Goal: Information Seeking & Learning: Check status

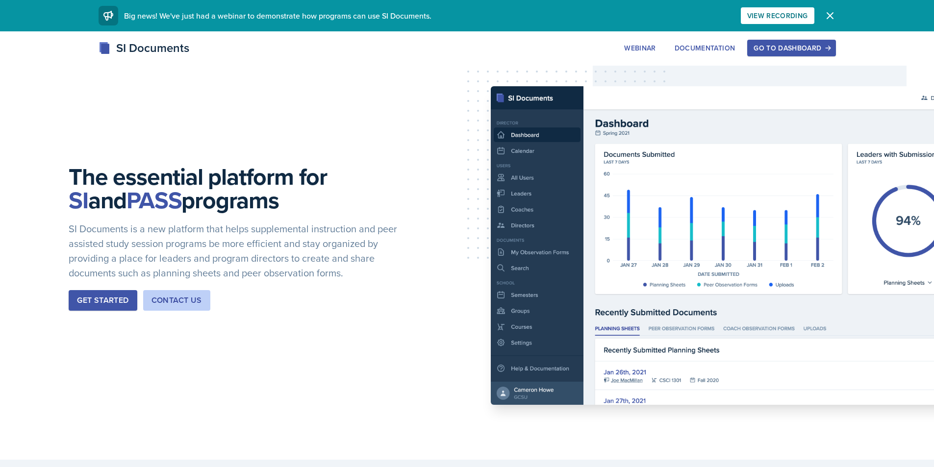
click at [824, 43] on button "Go to Dashboard" at bounding box center [791, 48] width 88 height 17
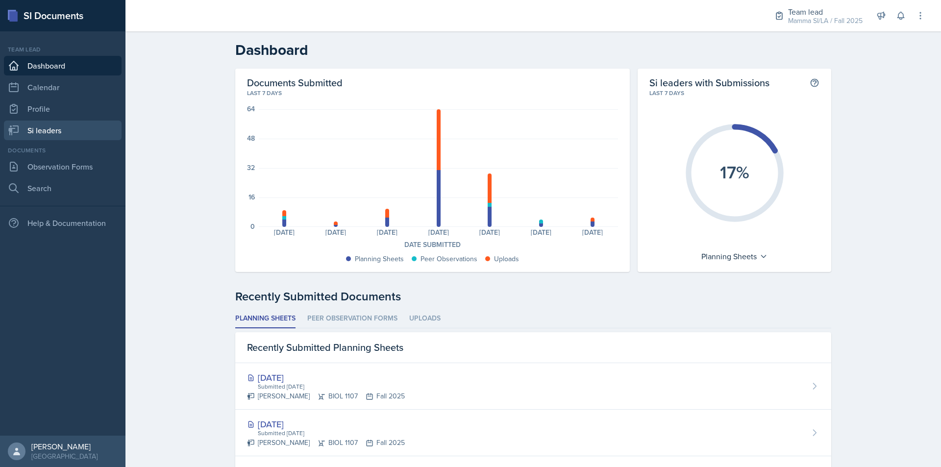
click at [76, 123] on link "Si leaders" at bounding box center [63, 131] width 118 height 20
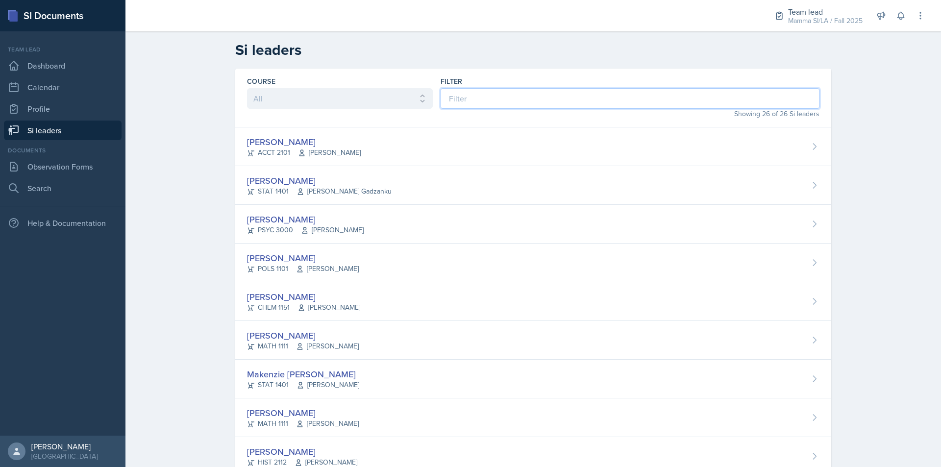
click at [517, 104] on input at bounding box center [630, 98] width 379 height 21
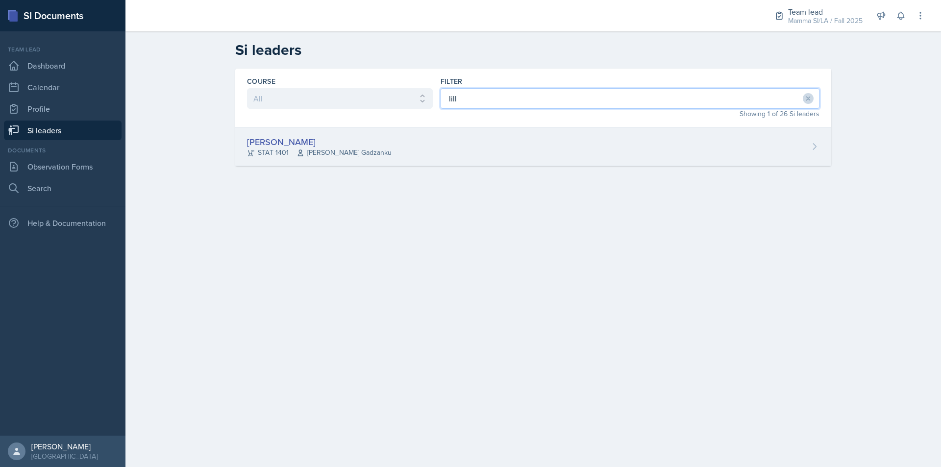
type input "lill"
click at [523, 145] on div "Lilly Adan STAT 1401 Livingstone Gadzanku" at bounding box center [533, 146] width 596 height 39
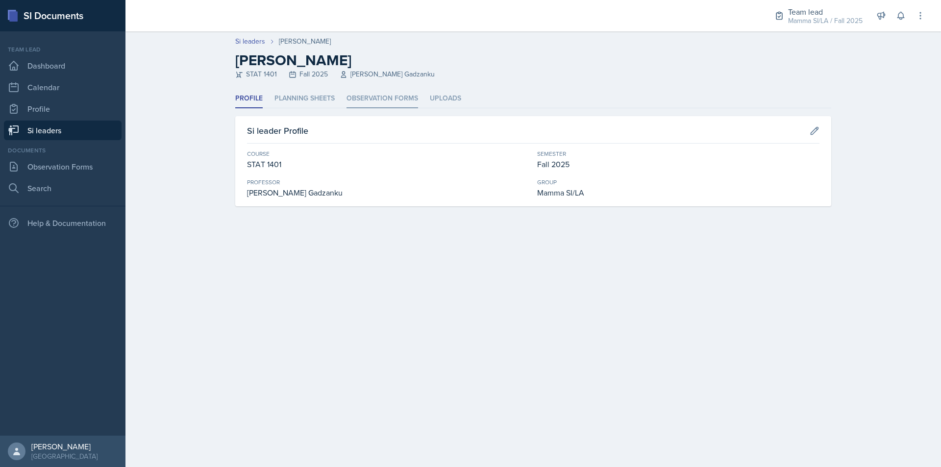
click at [407, 98] on li "Observation Forms" at bounding box center [383, 98] width 72 height 19
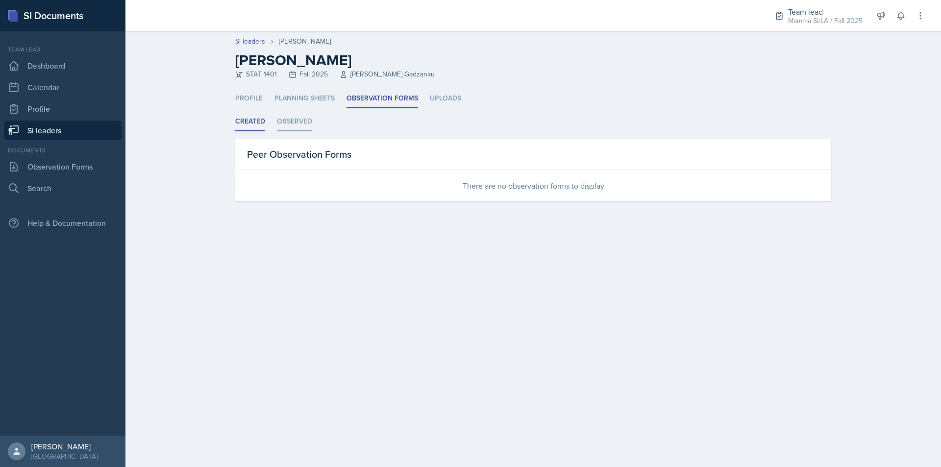
click at [298, 122] on li "Observed" at bounding box center [294, 121] width 35 height 19
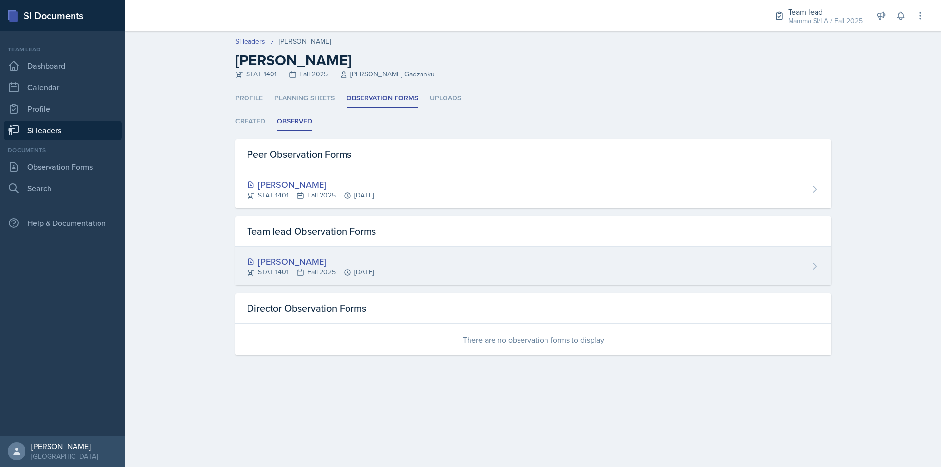
click at [374, 267] on div "STAT 1401 Fall 2025 Sep 16th, 2025" at bounding box center [310, 272] width 127 height 10
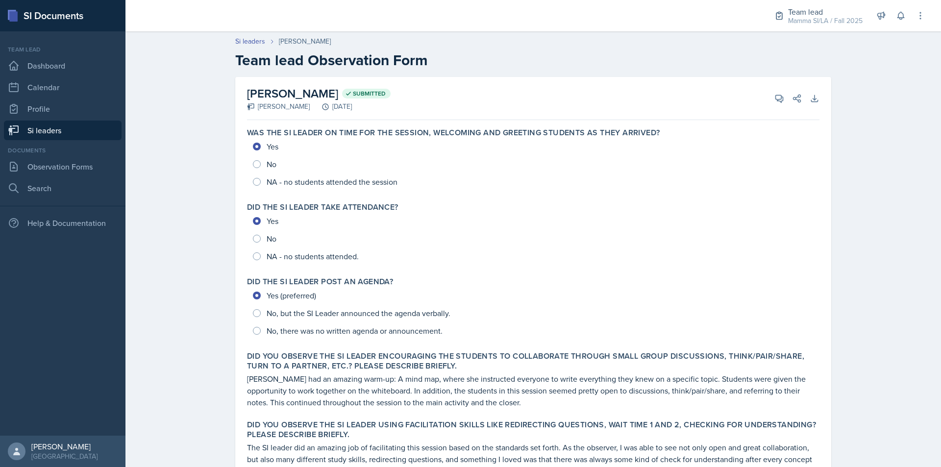
click at [85, 126] on link "Si leaders" at bounding box center [63, 131] width 118 height 20
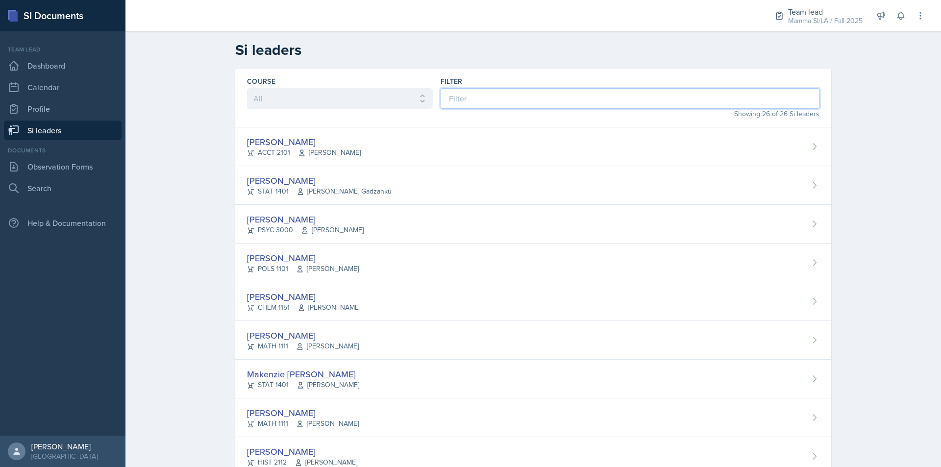
click at [502, 98] on input at bounding box center [630, 98] width 379 height 21
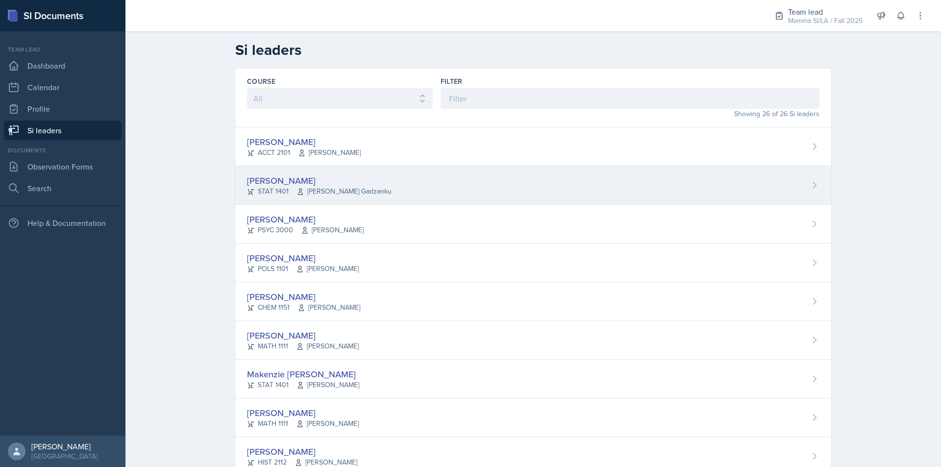
click at [349, 189] on span "Livingstone Gadzanku" at bounding box center [344, 191] width 95 height 10
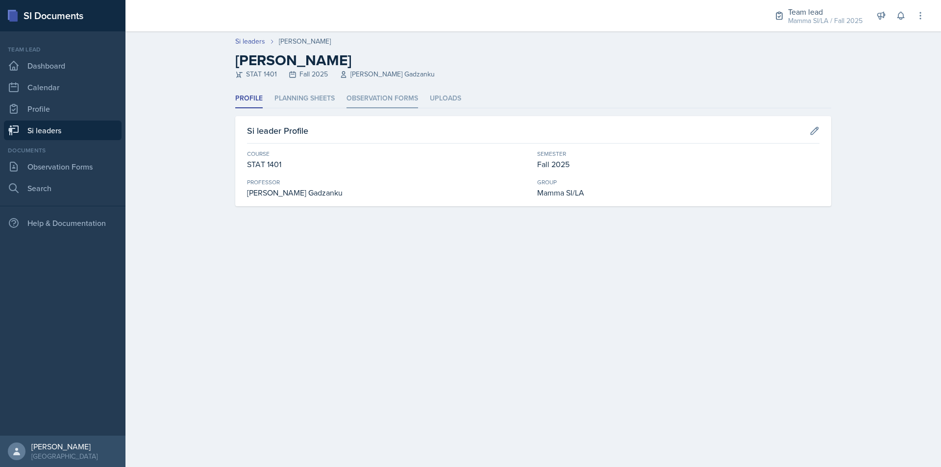
click at [394, 102] on li "Observation Forms" at bounding box center [383, 98] width 72 height 19
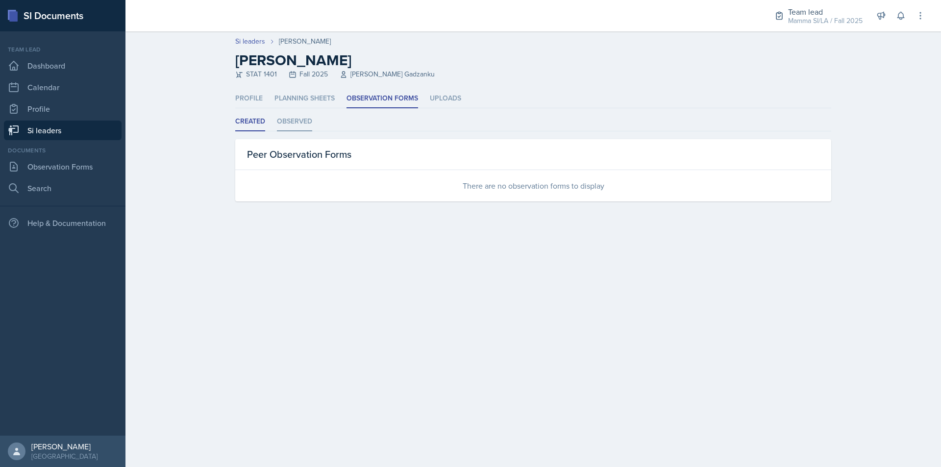
click at [295, 123] on li "Observed" at bounding box center [294, 121] width 35 height 19
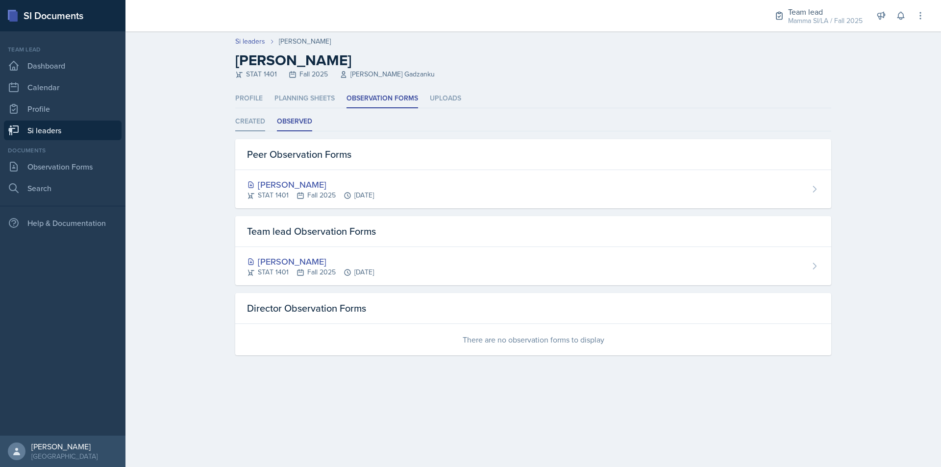
click at [259, 120] on li "Created" at bounding box center [250, 121] width 30 height 19
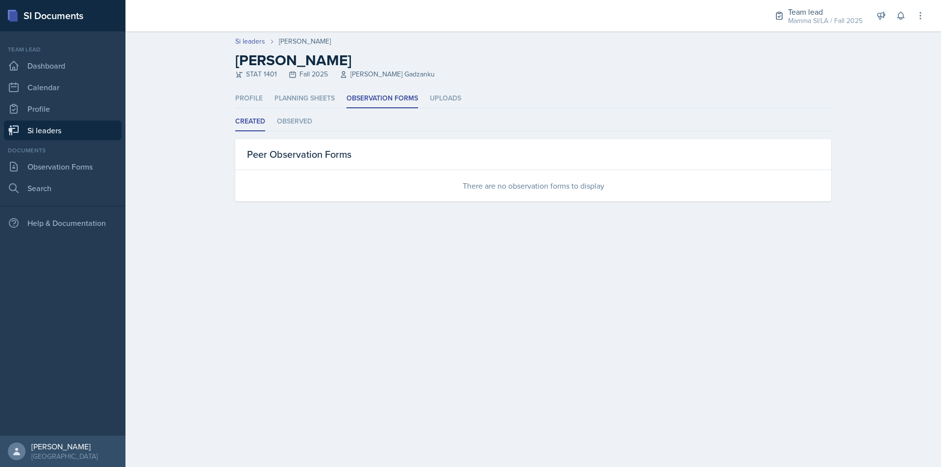
click at [43, 129] on link "Si leaders" at bounding box center [63, 131] width 118 height 20
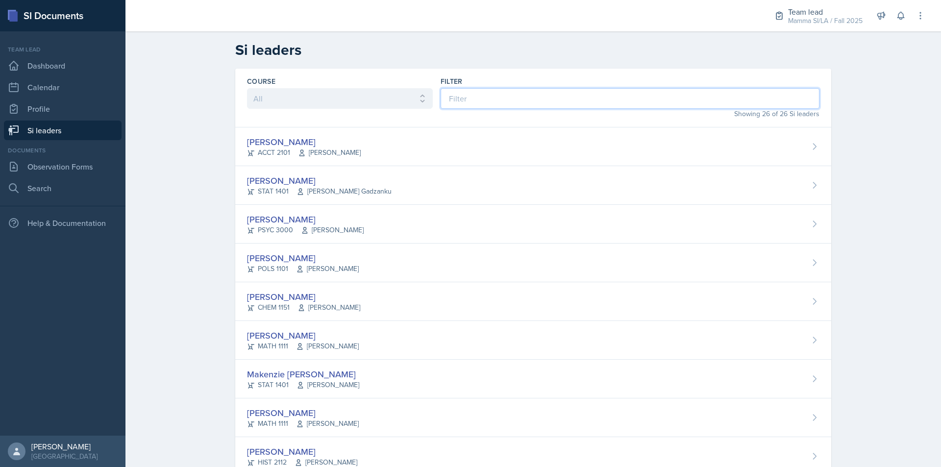
click at [510, 99] on input at bounding box center [630, 98] width 379 height 21
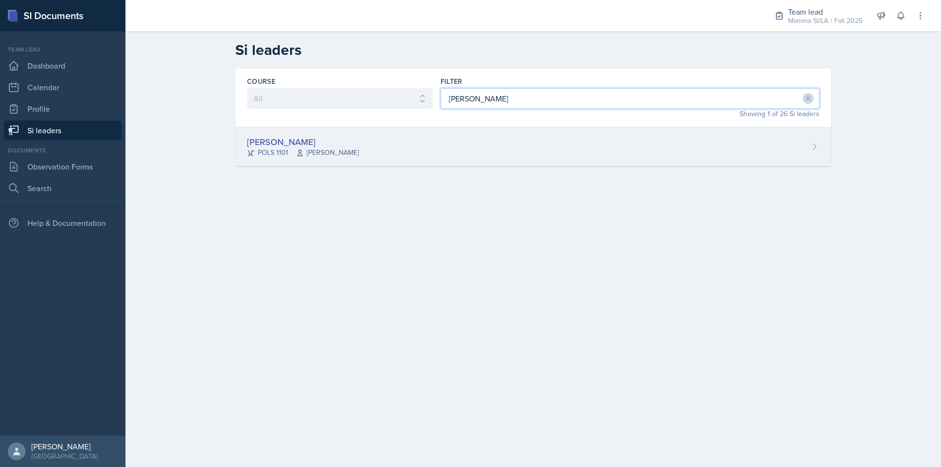
type input "jada"
click at [534, 130] on div "Jada Barronton POLS 1101 Semline Singleton" at bounding box center [533, 146] width 596 height 39
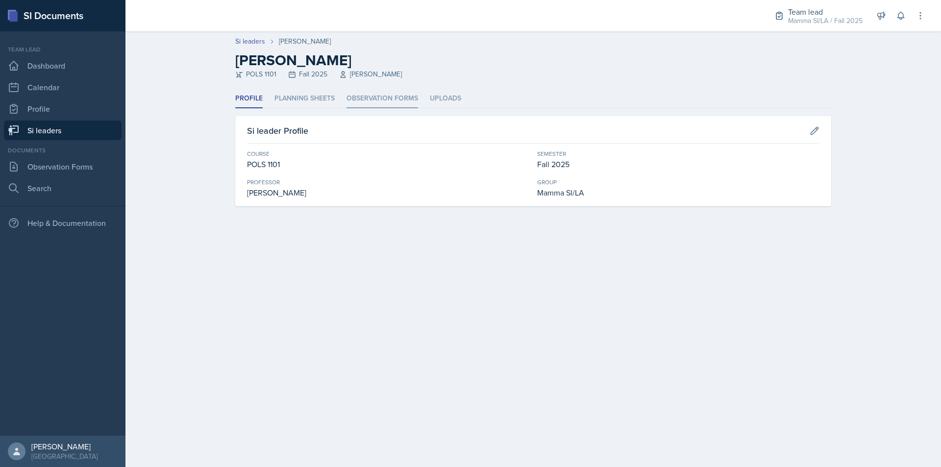
click at [386, 101] on li "Observation Forms" at bounding box center [383, 98] width 72 height 19
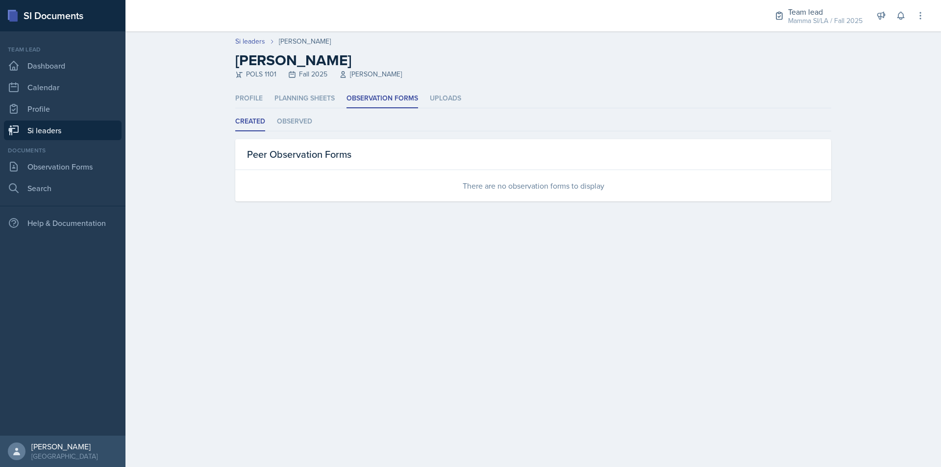
click at [58, 129] on link "Si leaders" at bounding box center [63, 131] width 118 height 20
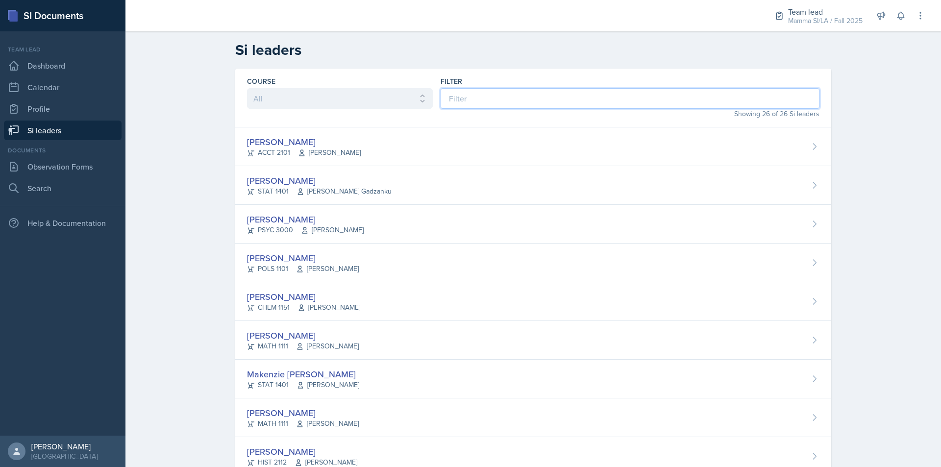
click at [497, 102] on input at bounding box center [630, 98] width 379 height 21
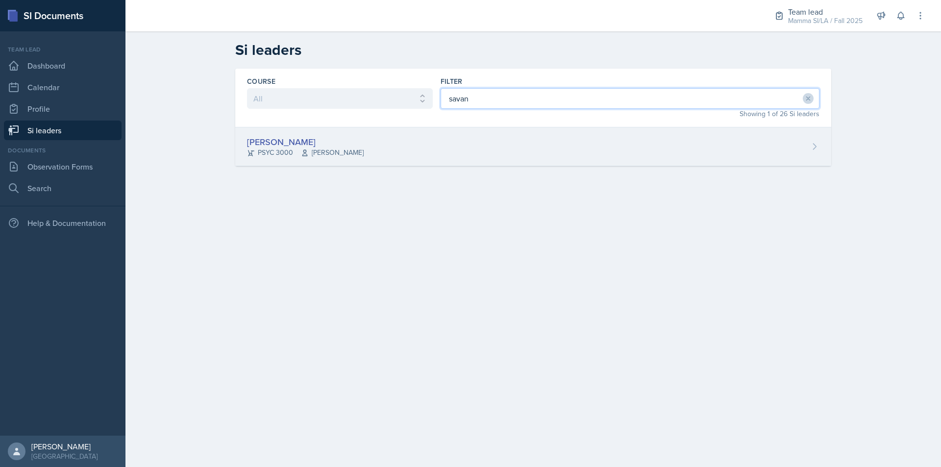
type input "savan"
click at [493, 145] on div "Savannah Barnhart PSYC 3000 Hansol Rheem" at bounding box center [533, 146] width 596 height 39
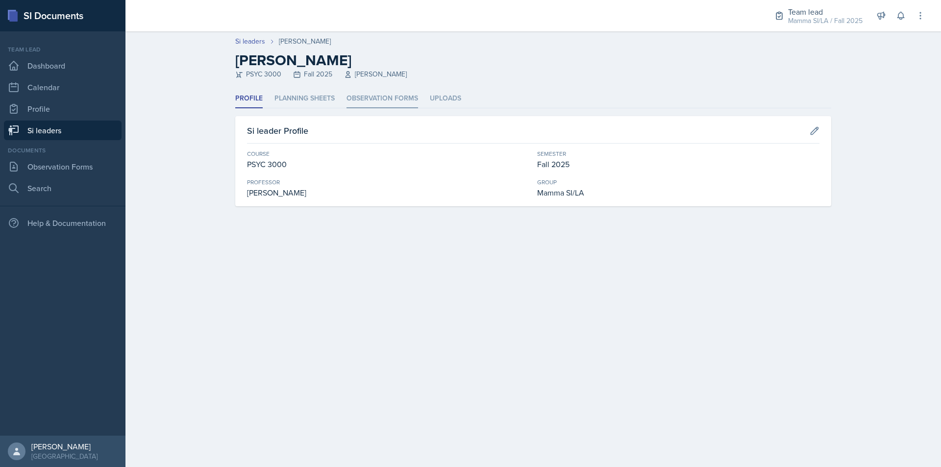
click at [380, 100] on li "Observation Forms" at bounding box center [383, 98] width 72 height 19
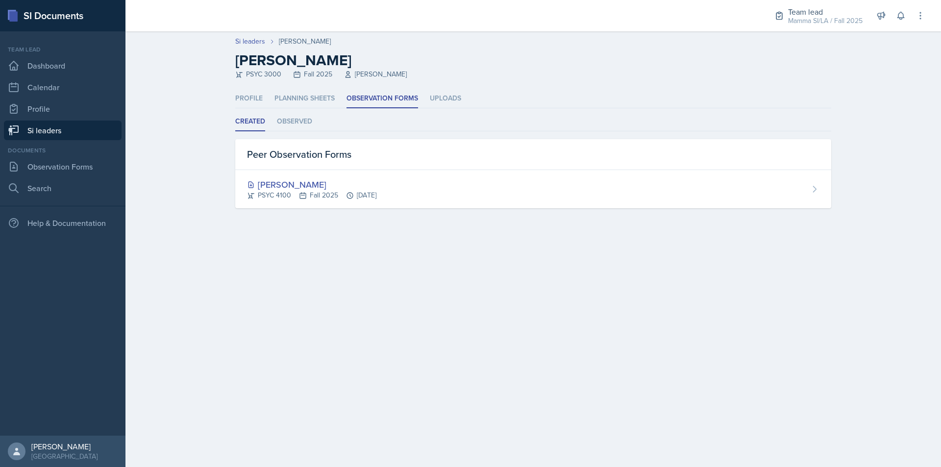
click at [94, 124] on link "Si leaders" at bounding box center [63, 131] width 118 height 20
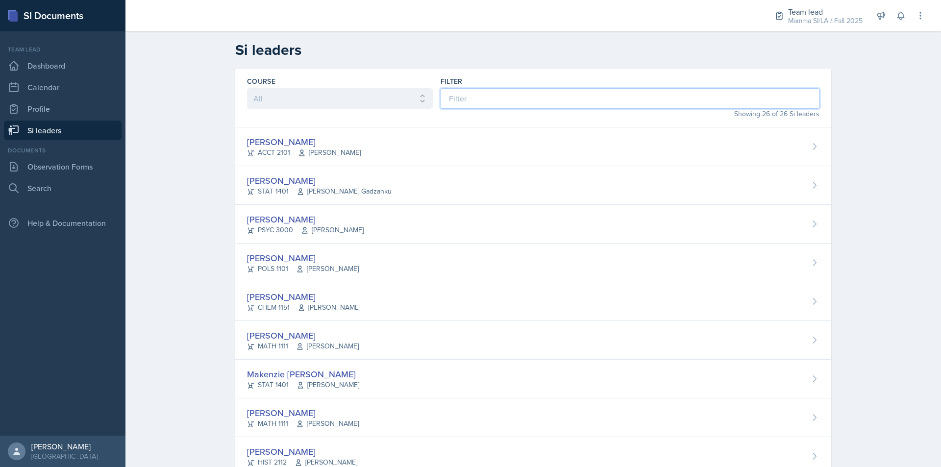
click at [501, 91] on input at bounding box center [630, 98] width 379 height 21
click at [501, 100] on input at bounding box center [630, 98] width 379 height 21
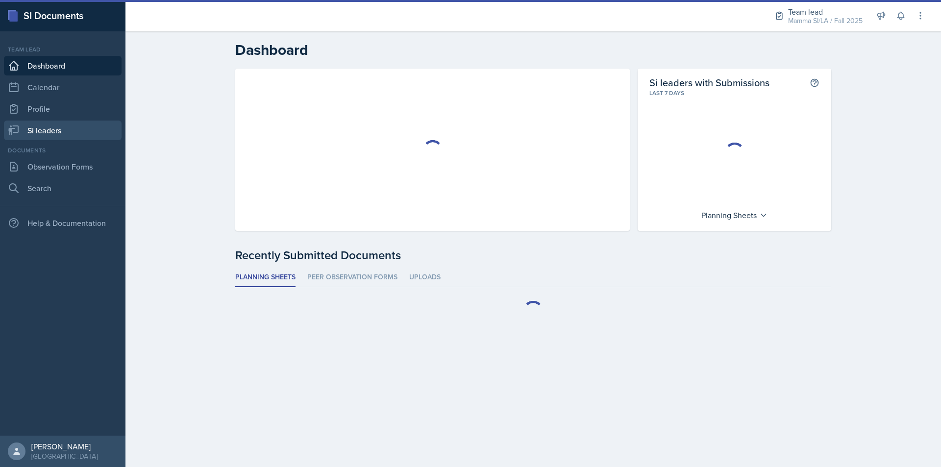
click at [63, 133] on link "Si leaders" at bounding box center [63, 131] width 118 height 20
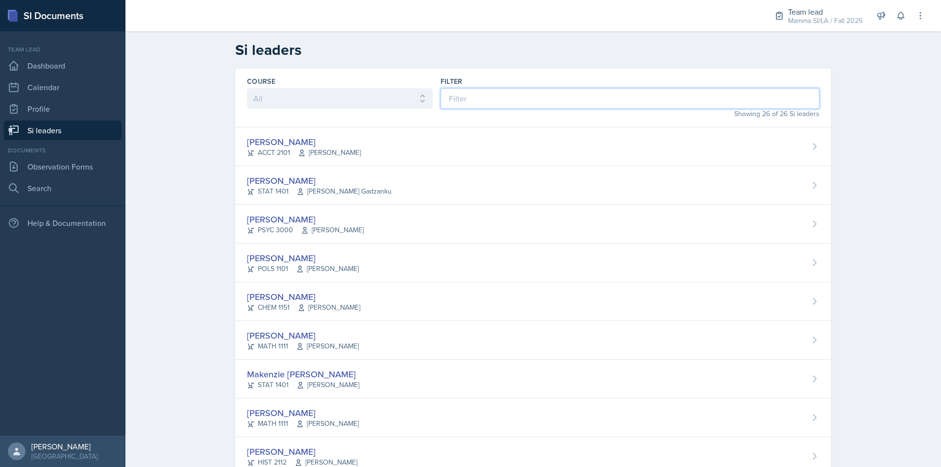
click at [459, 99] on input at bounding box center [630, 98] width 379 height 21
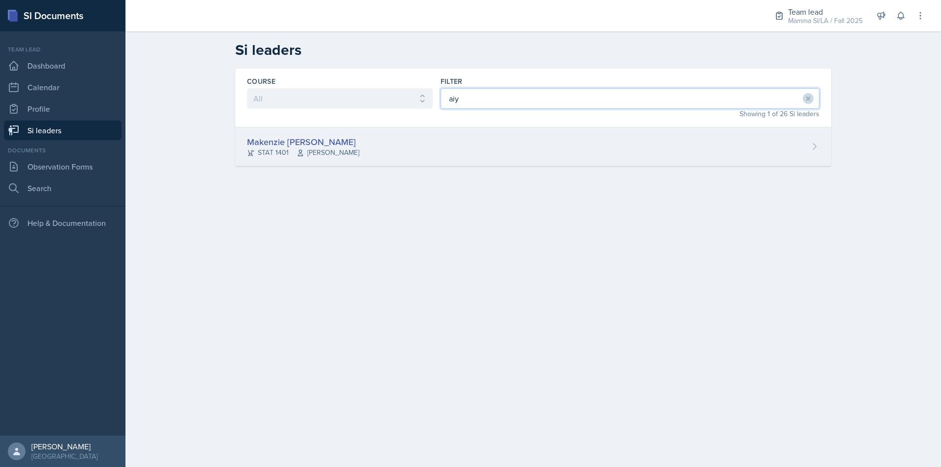
type input "aiy"
click at [356, 147] on div "Makenzie Aiyana Brown STAT 1401 Susan Hardy" at bounding box center [533, 146] width 596 height 39
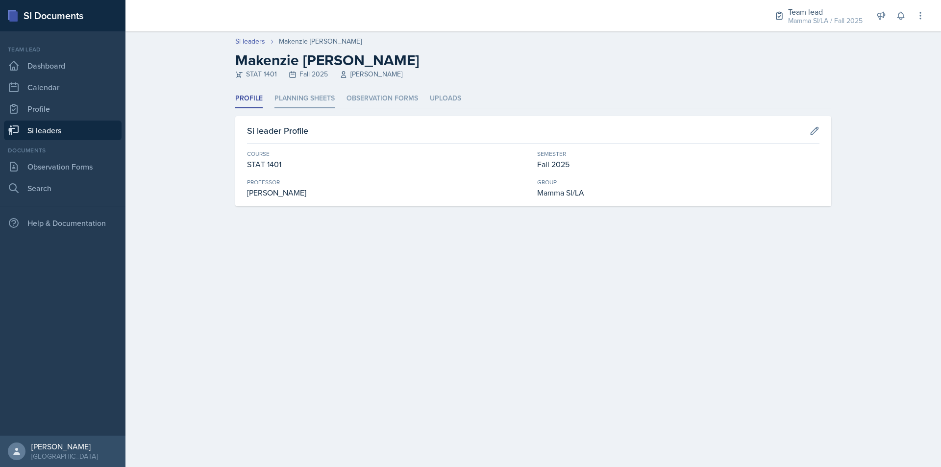
click at [325, 102] on li "Planning Sheets" at bounding box center [305, 98] width 60 height 19
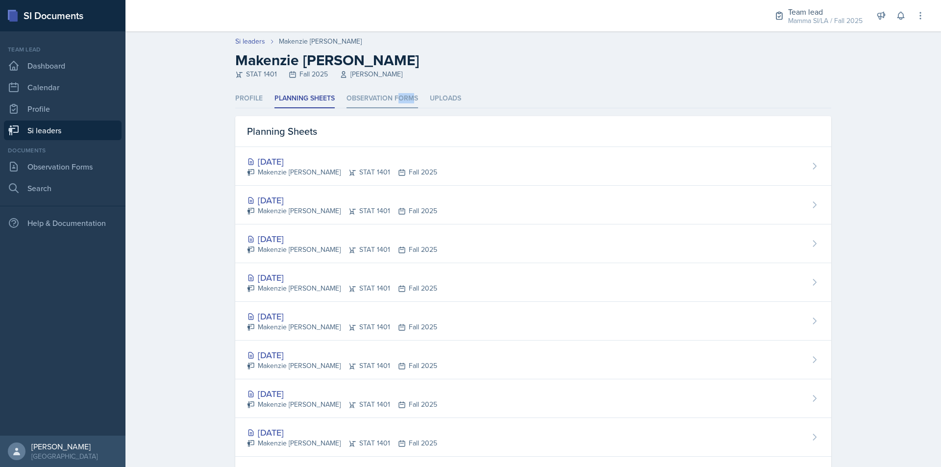
click at [408, 102] on li "Observation Forms" at bounding box center [383, 98] width 72 height 19
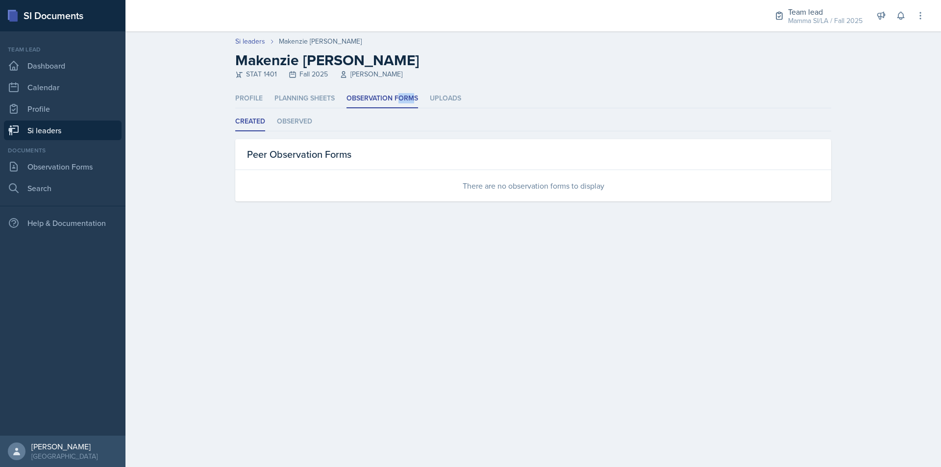
click at [73, 131] on link "Si leaders" at bounding box center [63, 131] width 118 height 20
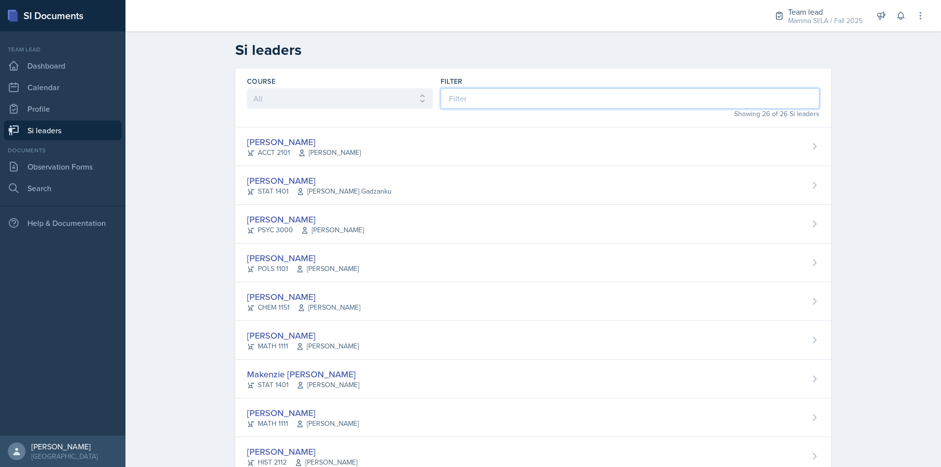
click at [487, 102] on input at bounding box center [630, 98] width 379 height 21
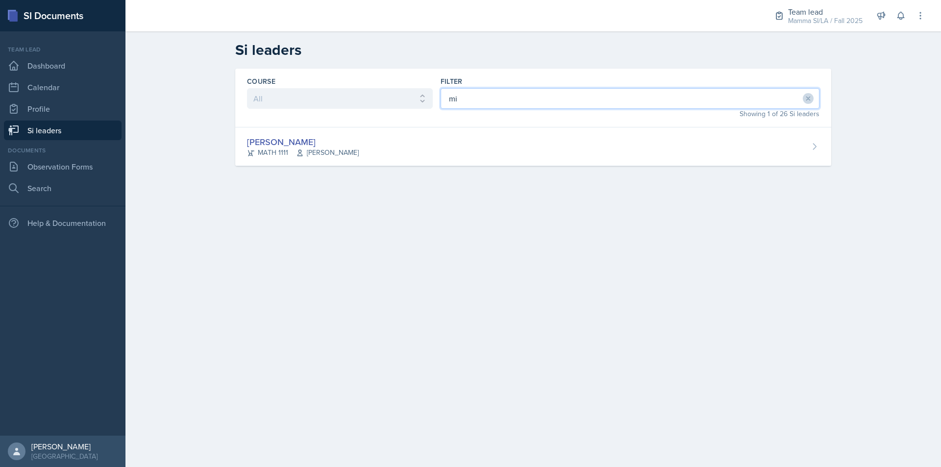
type input "m"
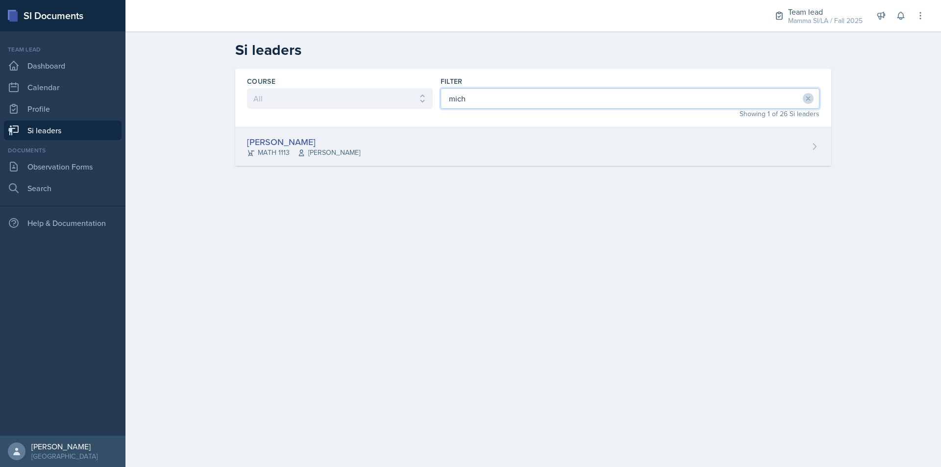
type input "mich"
click at [463, 159] on div "Michael Golsen MATH 1113 Hasan Palta" at bounding box center [533, 146] width 596 height 39
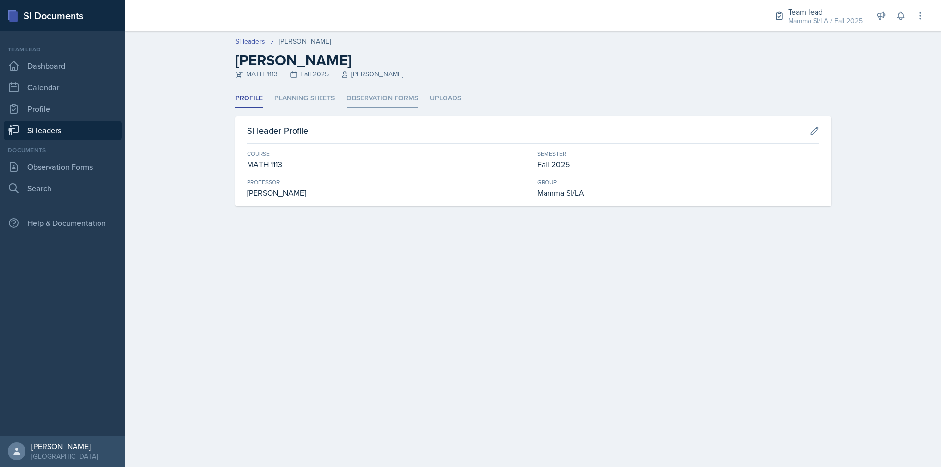
click at [388, 98] on li "Observation Forms" at bounding box center [383, 98] width 72 height 19
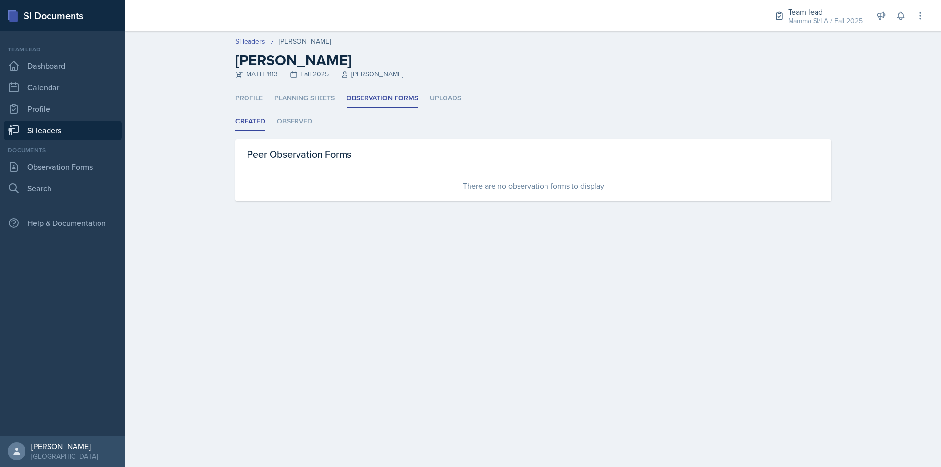
click at [96, 136] on link "Si leaders" at bounding box center [63, 131] width 118 height 20
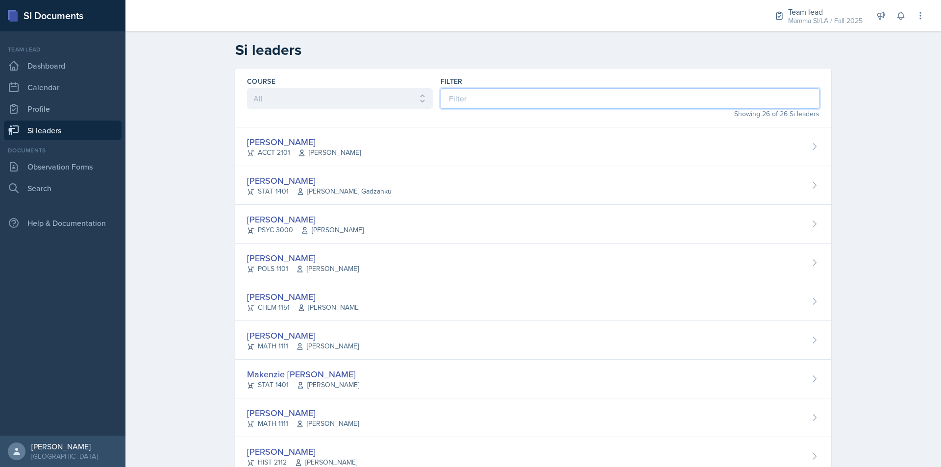
click at [462, 107] on input at bounding box center [630, 98] width 379 height 21
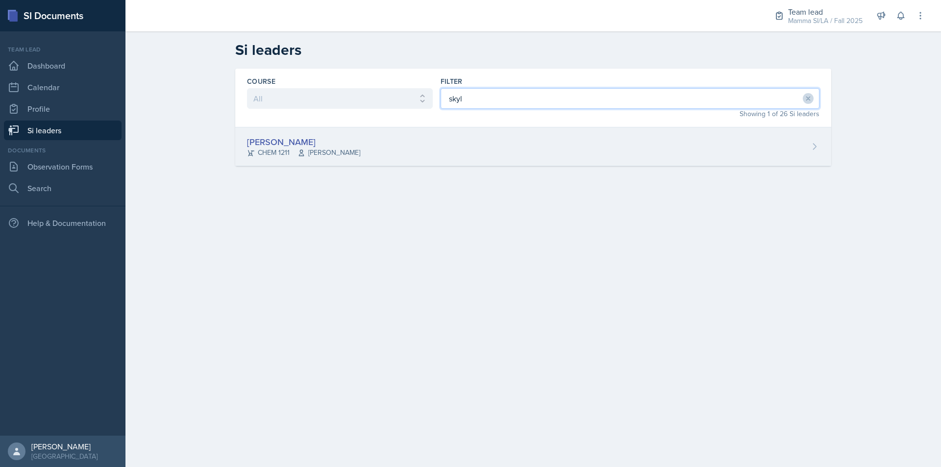
type input "skyl"
click at [447, 152] on div "Skylar Hamric CHEM 1211 Mark Mitchell" at bounding box center [533, 146] width 596 height 39
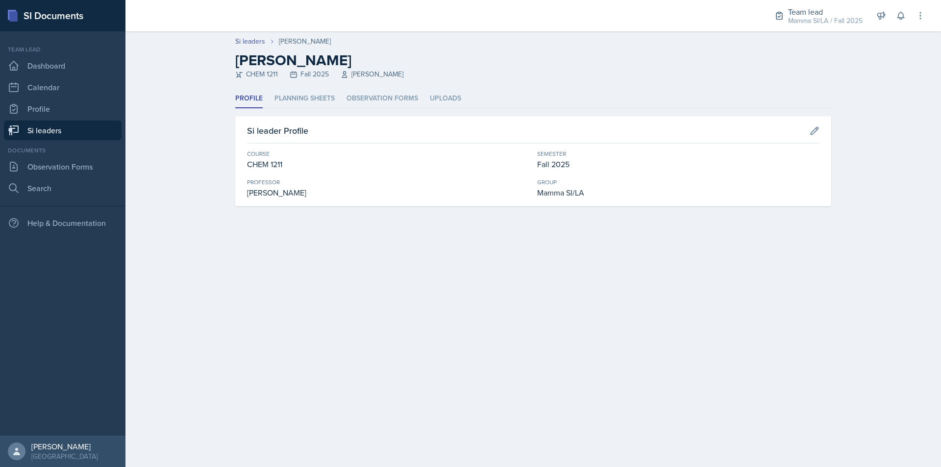
click at [339, 95] on ul "Profile Planning Sheets Observation Forms Uploads" at bounding box center [533, 98] width 596 height 19
click at [376, 97] on li "Observation Forms" at bounding box center [383, 98] width 72 height 19
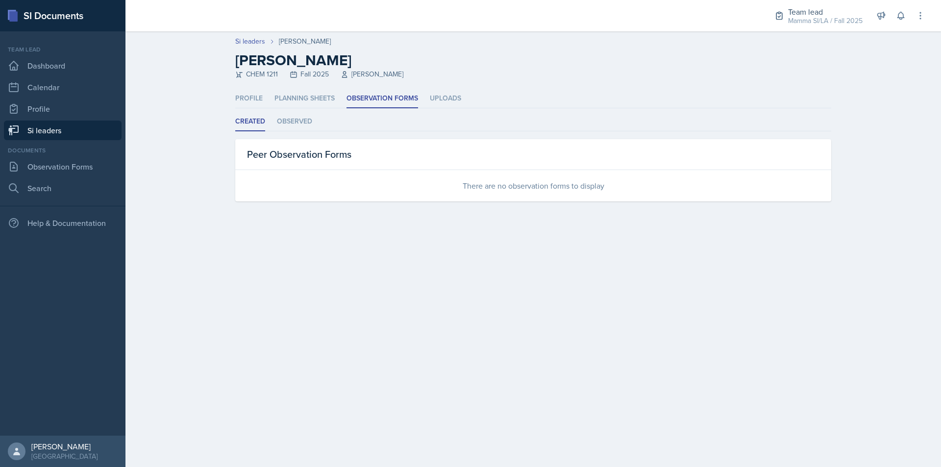
click at [74, 129] on link "Si leaders" at bounding box center [63, 131] width 118 height 20
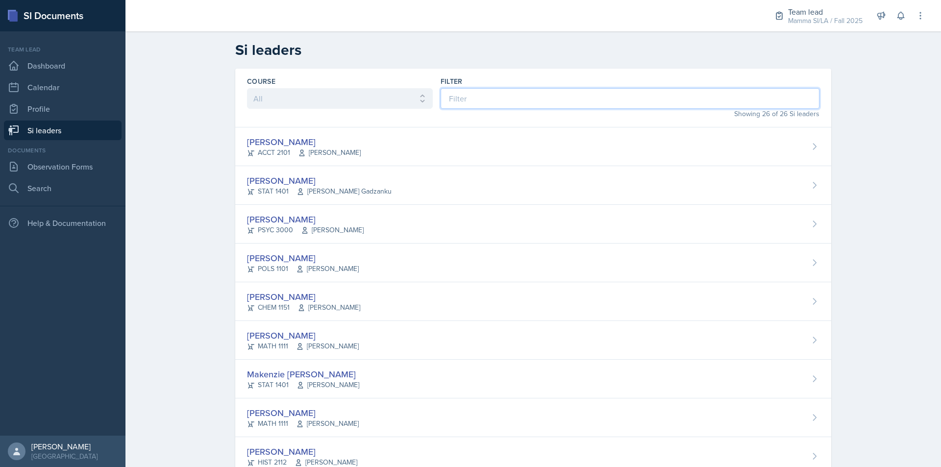
click at [543, 97] on input at bounding box center [630, 98] width 379 height 21
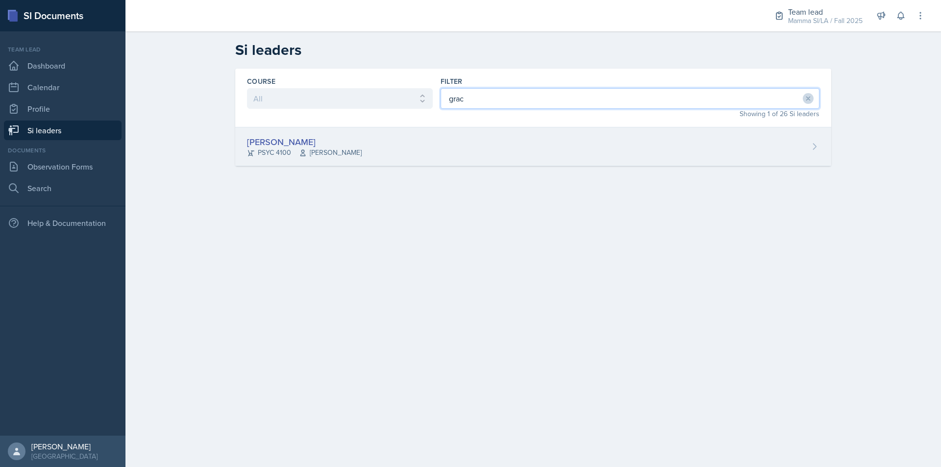
type input "grac"
click at [410, 156] on div "Grace Julian PSYC 4100 Paul Story" at bounding box center [533, 146] width 596 height 39
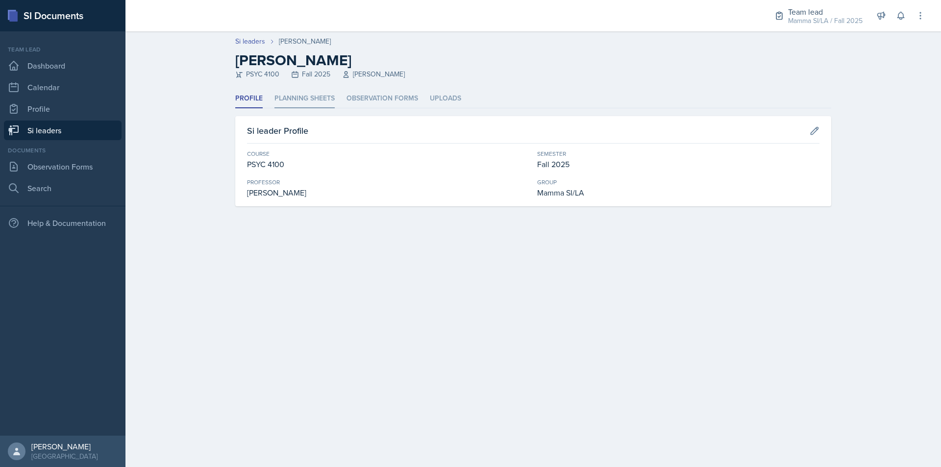
click at [327, 97] on li "Planning Sheets" at bounding box center [305, 98] width 60 height 19
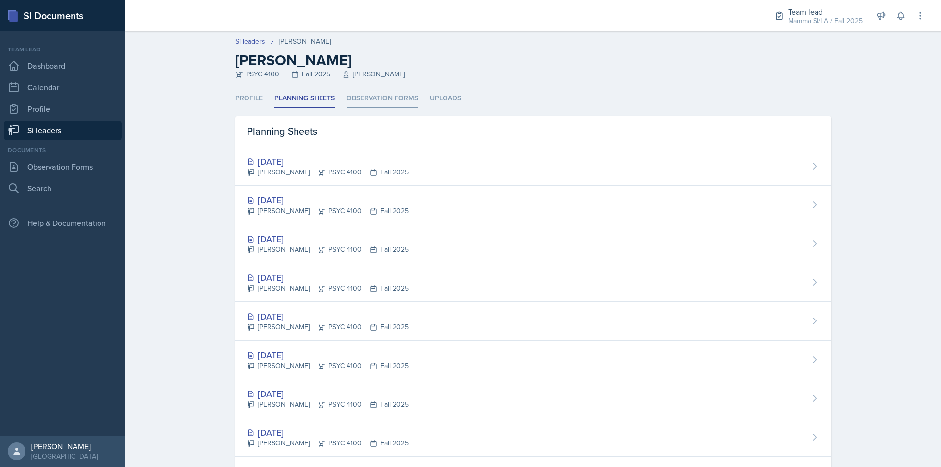
click at [394, 99] on li "Observation Forms" at bounding box center [383, 98] width 72 height 19
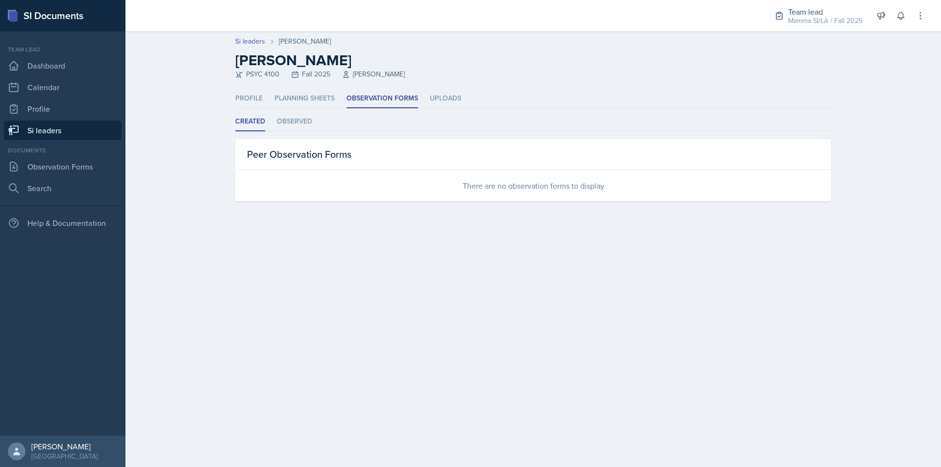
click at [76, 131] on link "Si leaders" at bounding box center [63, 131] width 118 height 20
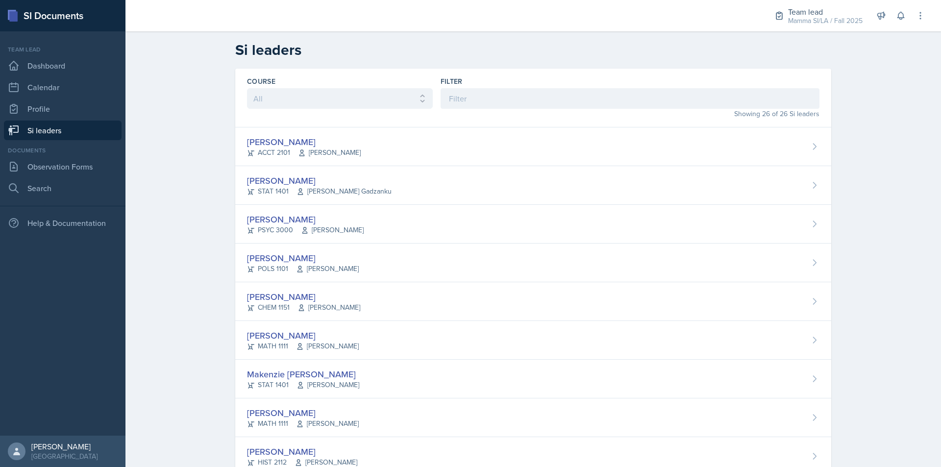
click at [488, 86] on div "Filter" at bounding box center [630, 92] width 379 height 32
click at [487, 99] on input at bounding box center [630, 98] width 379 height 21
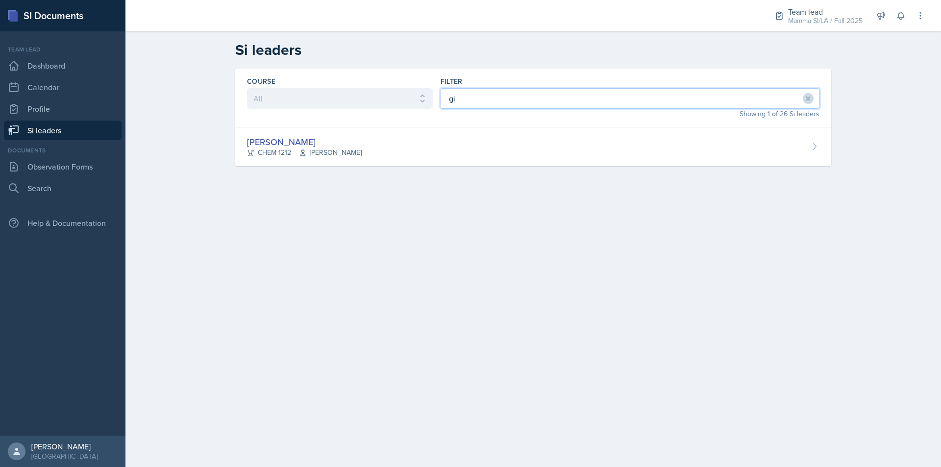
type input "g"
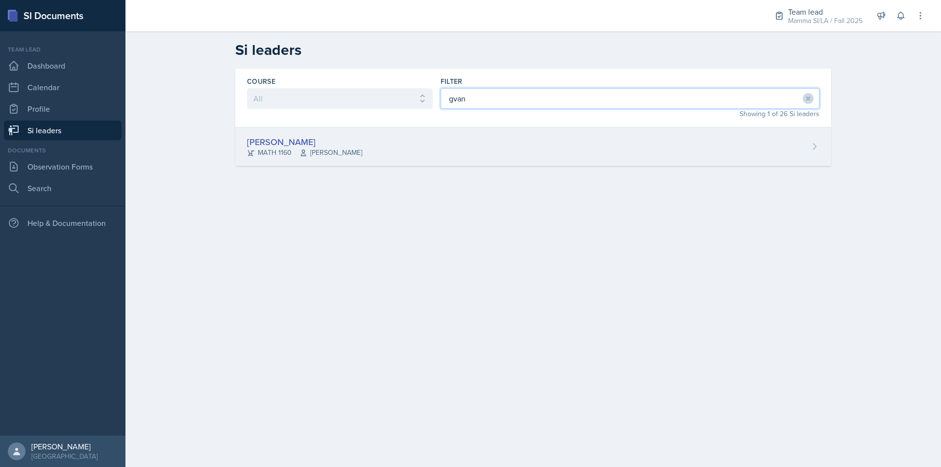
type input "gvan"
click at [480, 140] on div "Gvantsa Kiknavelidze MATH 1160 Irina Pashchenko" at bounding box center [533, 146] width 596 height 39
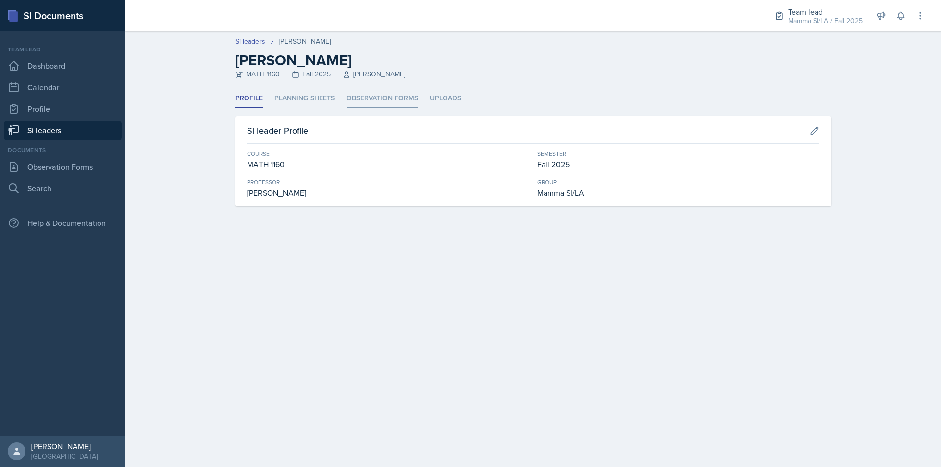
click at [400, 97] on li "Observation Forms" at bounding box center [383, 98] width 72 height 19
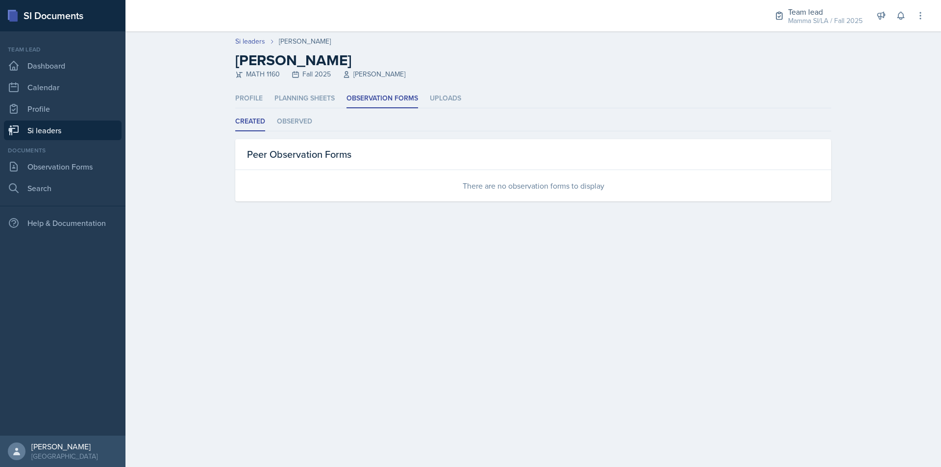
click at [111, 130] on link "Si leaders" at bounding box center [63, 131] width 118 height 20
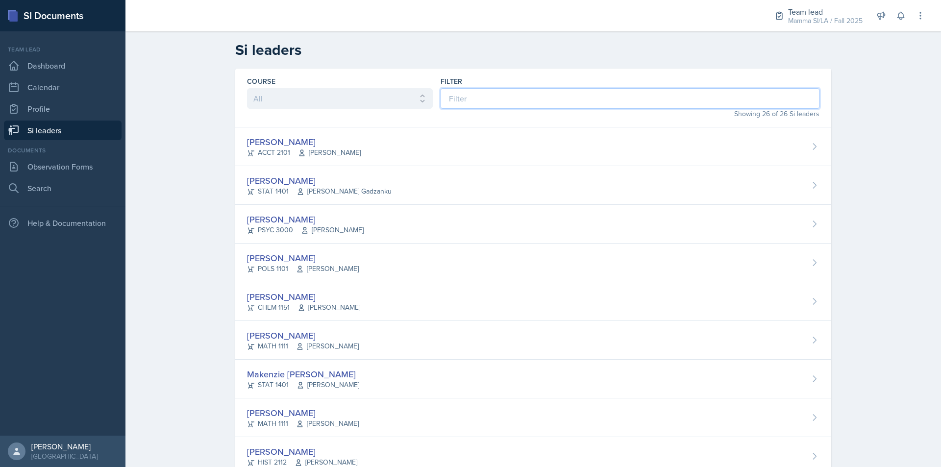
click at [457, 96] on input at bounding box center [630, 98] width 379 height 21
type input "v"
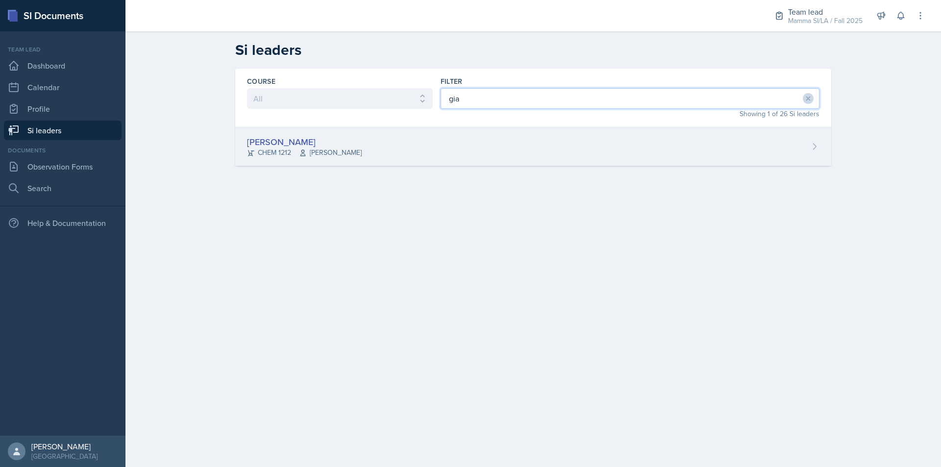
type input "gia"
click at [365, 150] on div "Gia Luu CHEM 1212 Bharat Baruah" at bounding box center [533, 146] width 596 height 39
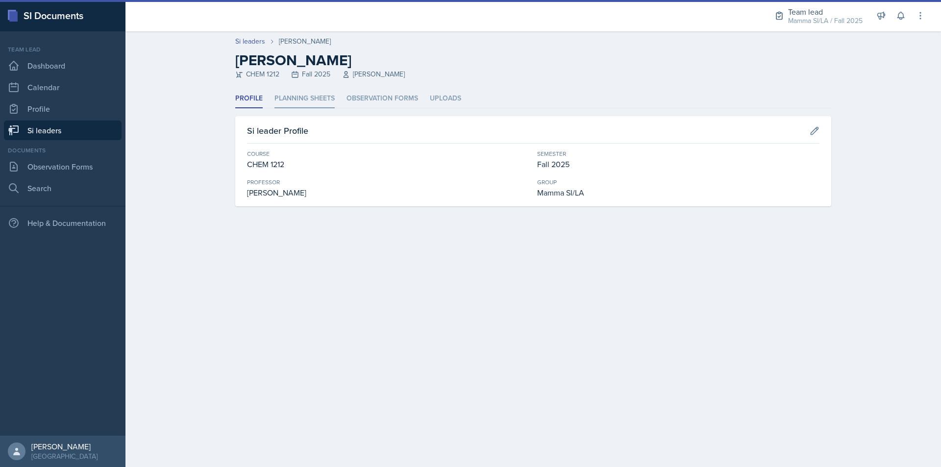
click at [326, 98] on li "Planning Sheets" at bounding box center [305, 98] width 60 height 19
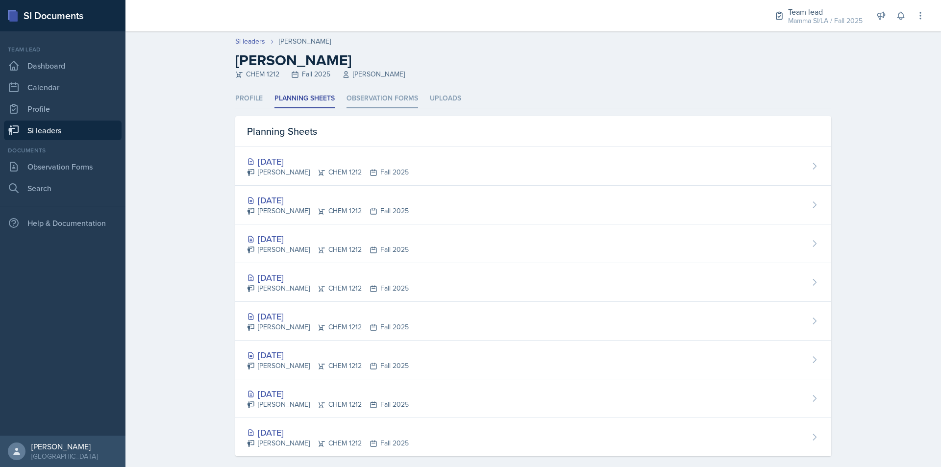
click at [364, 99] on li "Observation Forms" at bounding box center [383, 98] width 72 height 19
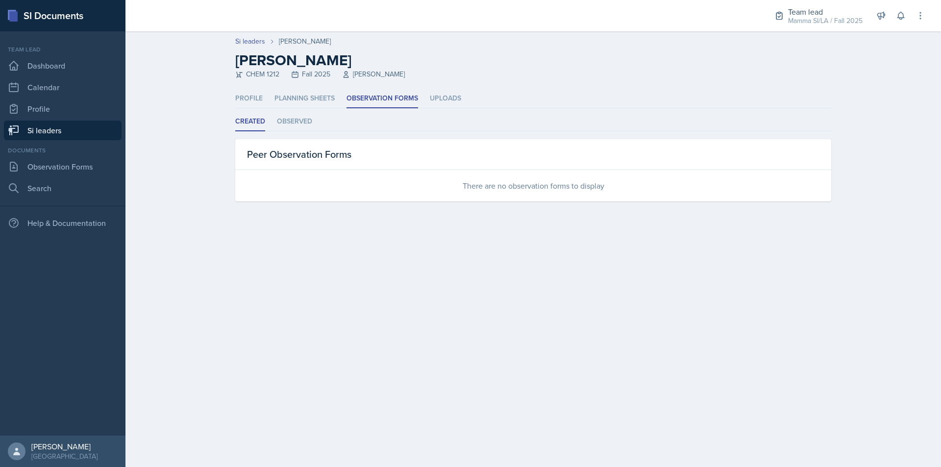
click at [49, 127] on link "Si leaders" at bounding box center [63, 131] width 118 height 20
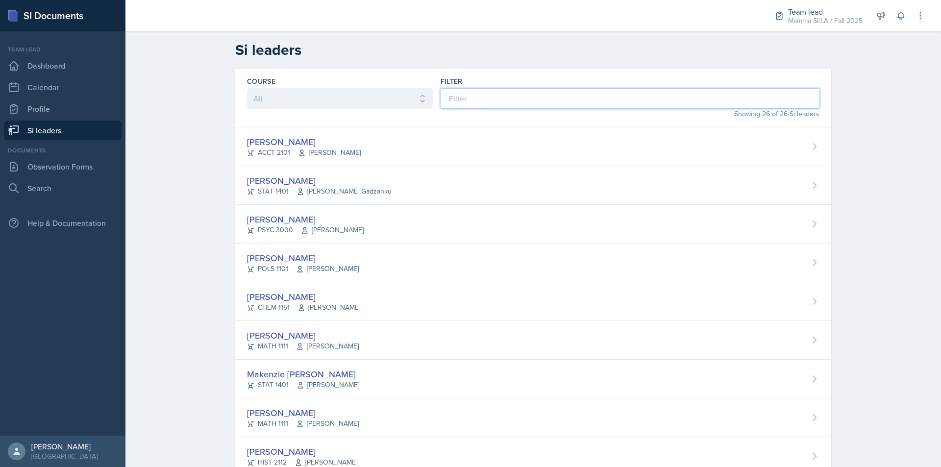
click at [501, 106] on input at bounding box center [630, 98] width 379 height 21
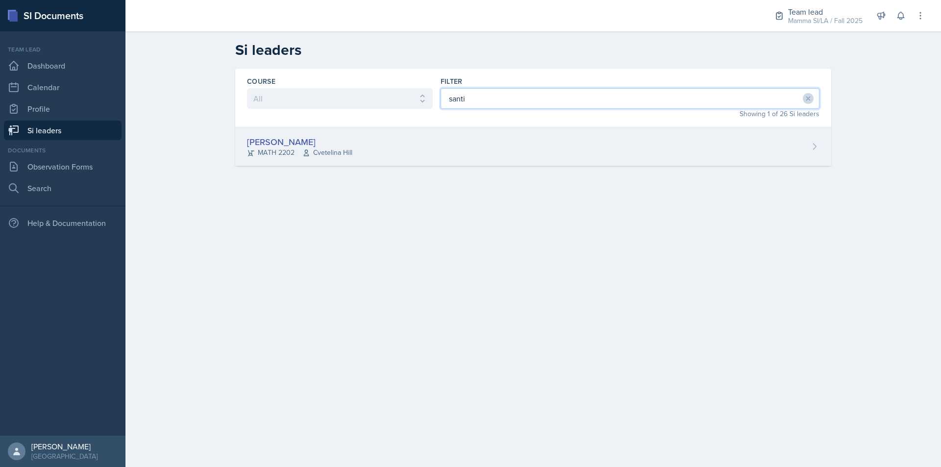
type input "santi"
click at [536, 139] on div "Santiago Ochoa MATH 2202 Cvetelina Hill" at bounding box center [533, 146] width 596 height 39
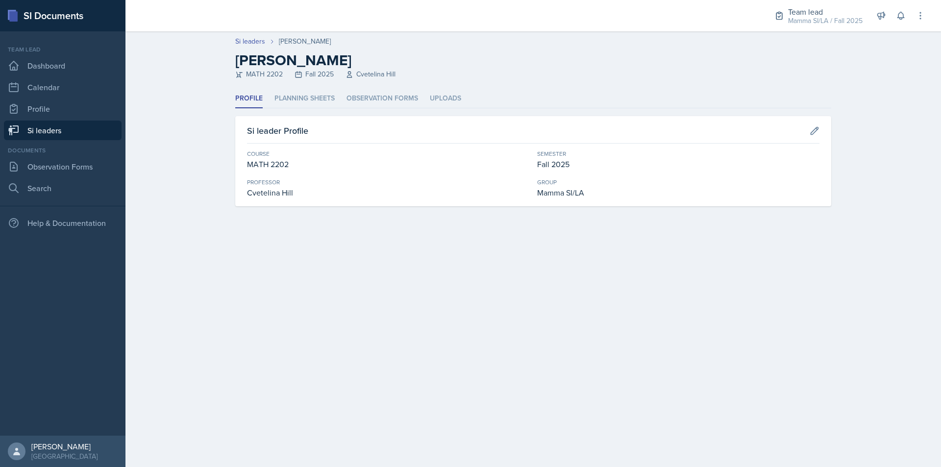
click at [343, 88] on header "Si leaders Santiago Ochoa Santiago Ochoa MATH 2202 Fall 2025 Cvetelina Hill" at bounding box center [534, 60] width 816 height 58
click at [349, 92] on li "Observation Forms" at bounding box center [383, 98] width 72 height 19
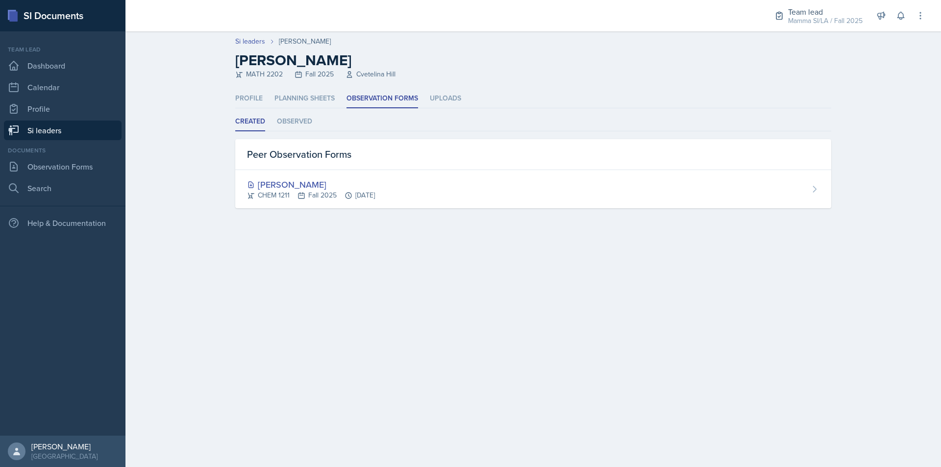
click at [56, 130] on link "Si leaders" at bounding box center [63, 131] width 118 height 20
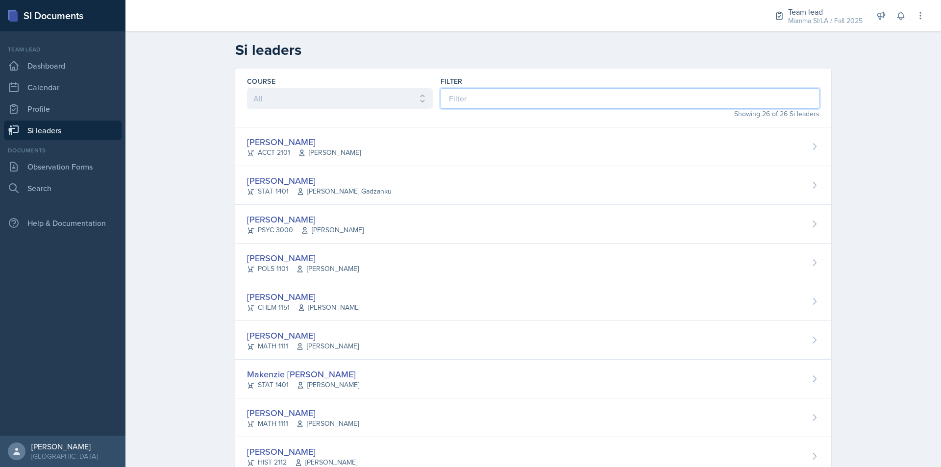
click at [543, 91] on input at bounding box center [630, 98] width 379 height 21
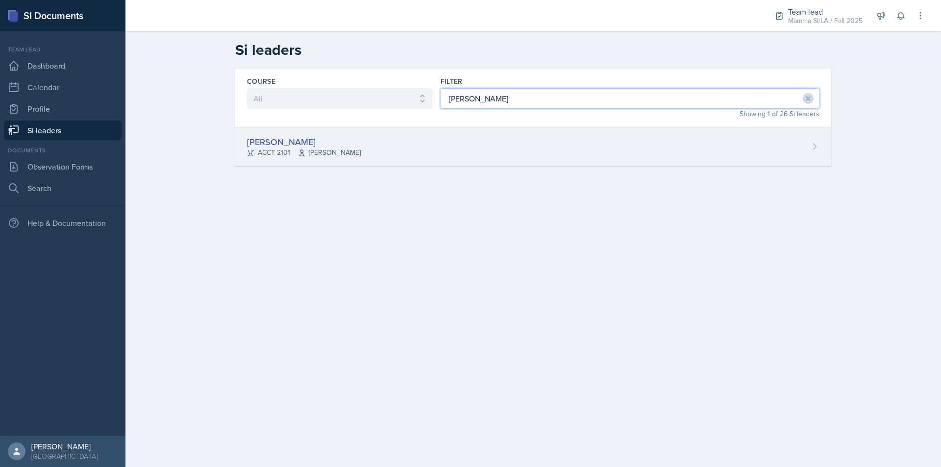
type input "mell"
click at [533, 158] on div "Melleah Richards ACCT 2101 Qi Dong" at bounding box center [533, 146] width 596 height 39
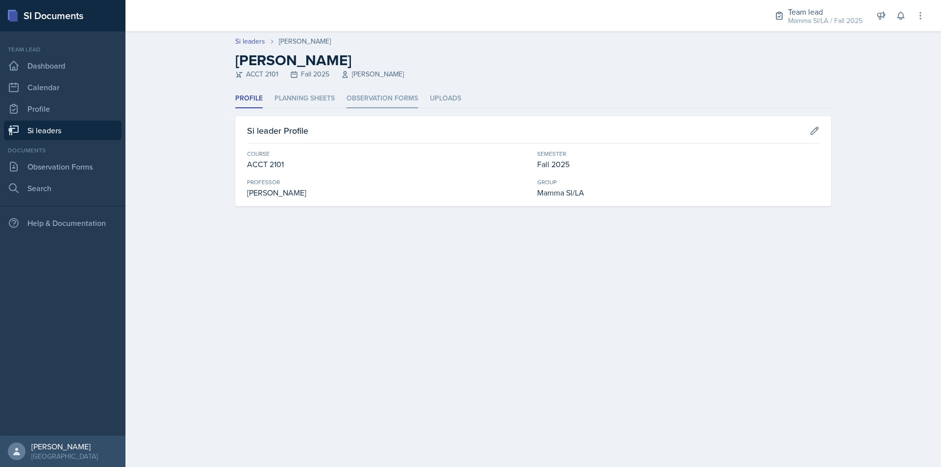
click at [388, 101] on li "Observation Forms" at bounding box center [383, 98] width 72 height 19
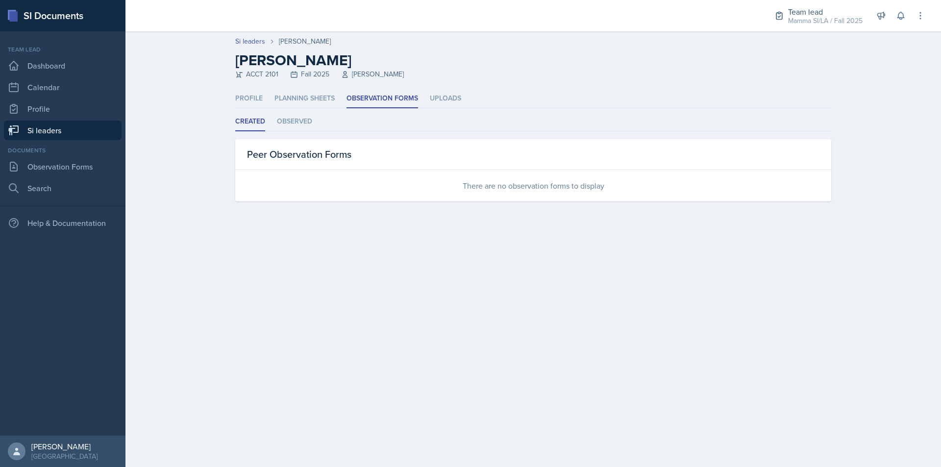
click at [53, 135] on link "Si leaders" at bounding box center [63, 131] width 118 height 20
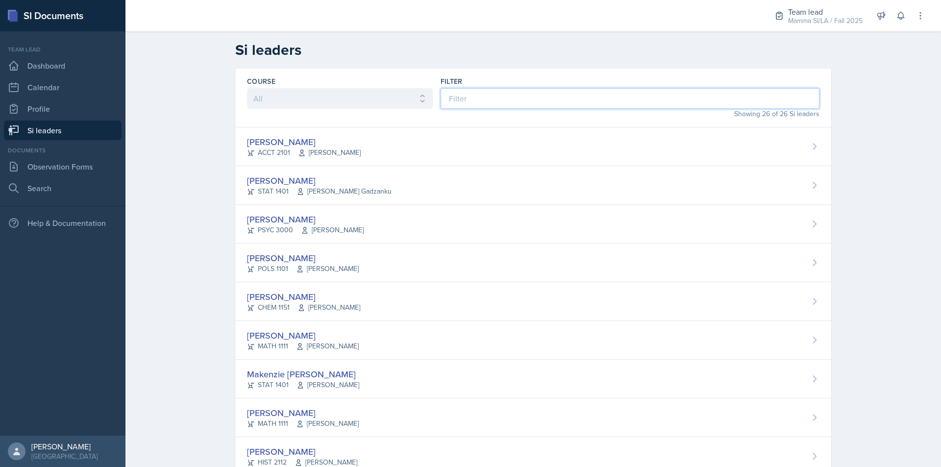
click at [490, 106] on input at bounding box center [630, 98] width 379 height 21
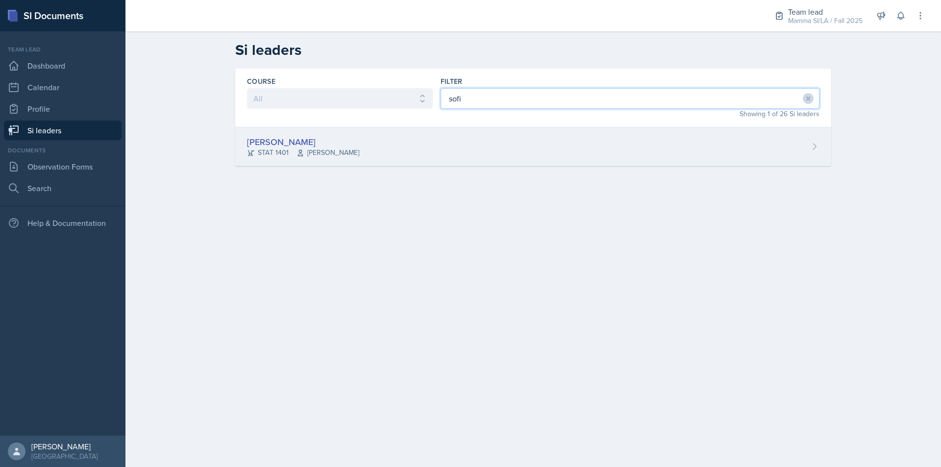
type input "sofi"
click at [503, 157] on div "Sofia Rose Ibarra STAT 1401 Sheri Johnson" at bounding box center [533, 146] width 596 height 39
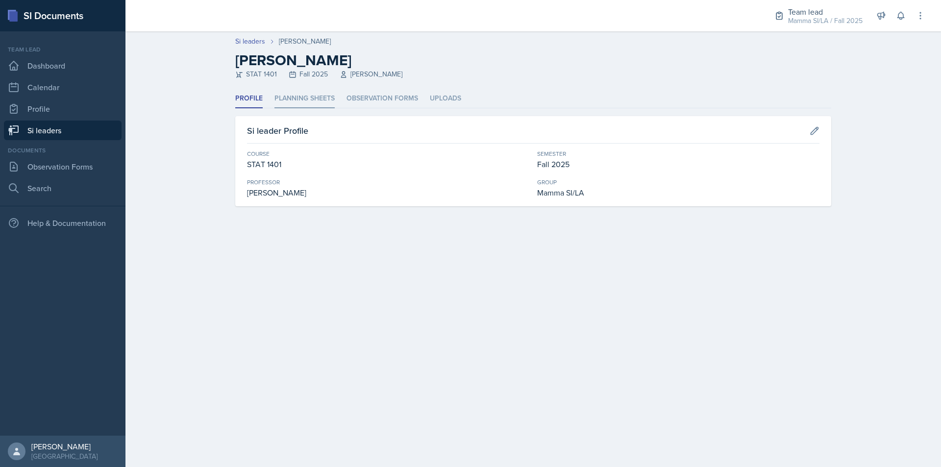
click at [333, 99] on li "Planning Sheets" at bounding box center [305, 98] width 60 height 19
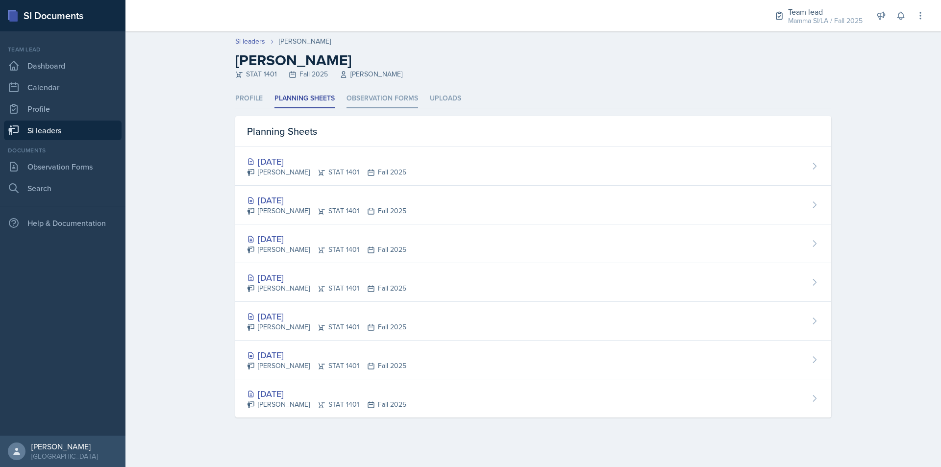
click at [389, 104] on li "Observation Forms" at bounding box center [383, 98] width 72 height 19
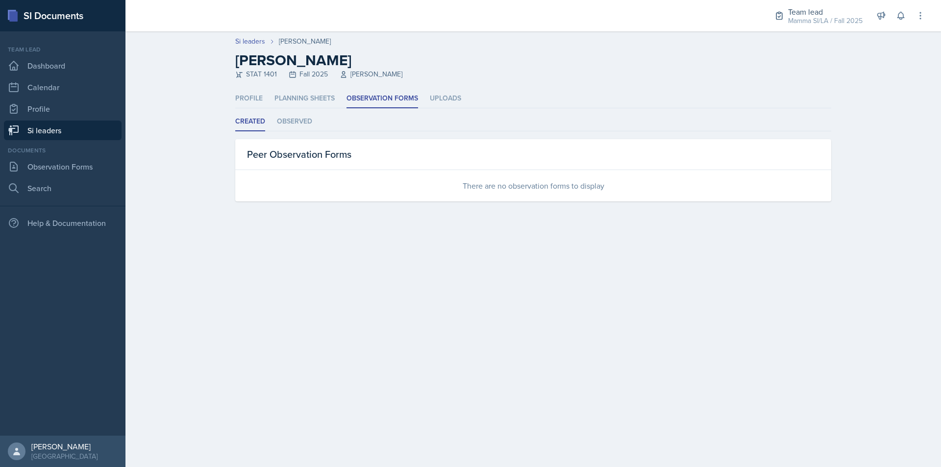
click at [87, 134] on link "Si leaders" at bounding box center [63, 131] width 118 height 20
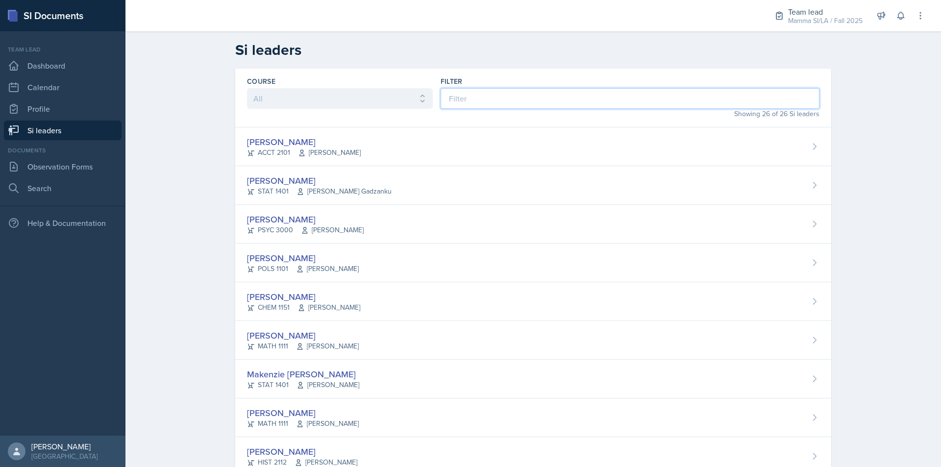
click at [492, 107] on input at bounding box center [630, 98] width 379 height 21
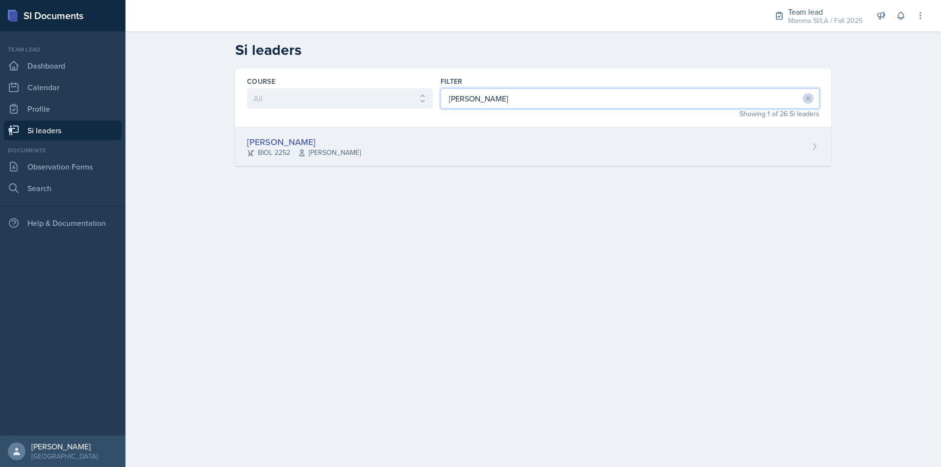
type input "willi"
click at [479, 131] on div "William Talley BIOL 2252 Steven Caras" at bounding box center [533, 146] width 596 height 39
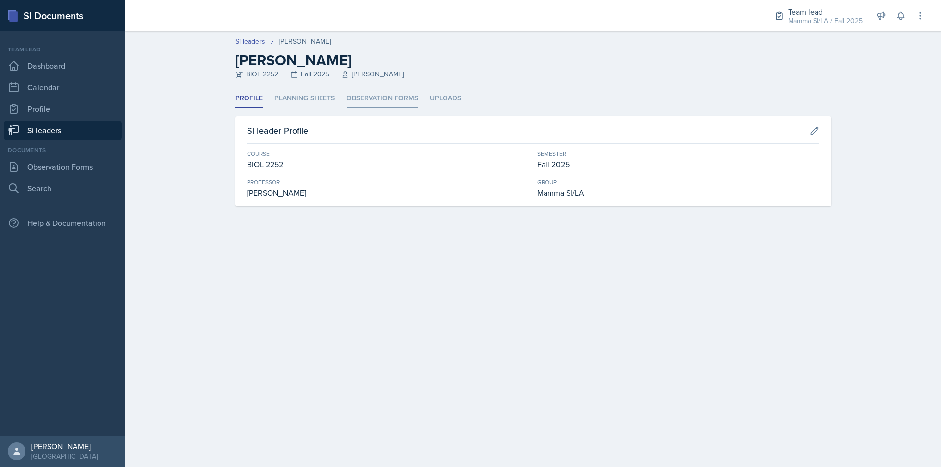
click at [384, 95] on li "Observation Forms" at bounding box center [383, 98] width 72 height 19
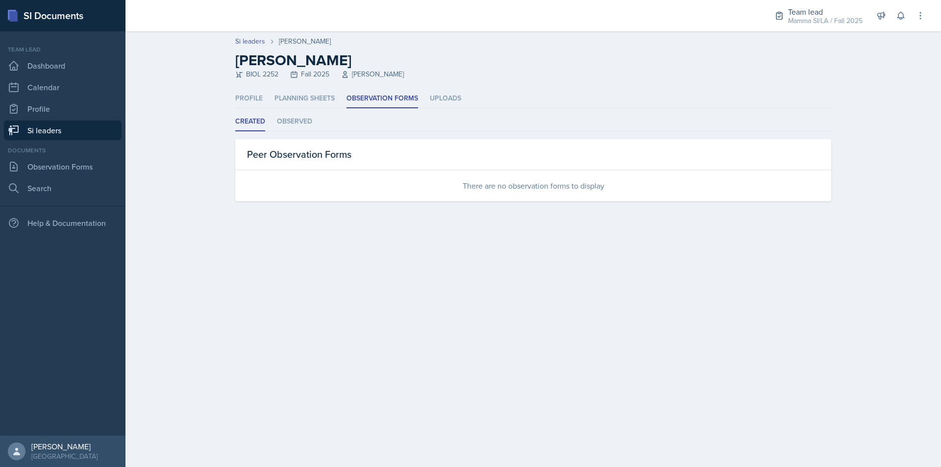
click at [93, 128] on link "Si leaders" at bounding box center [63, 131] width 118 height 20
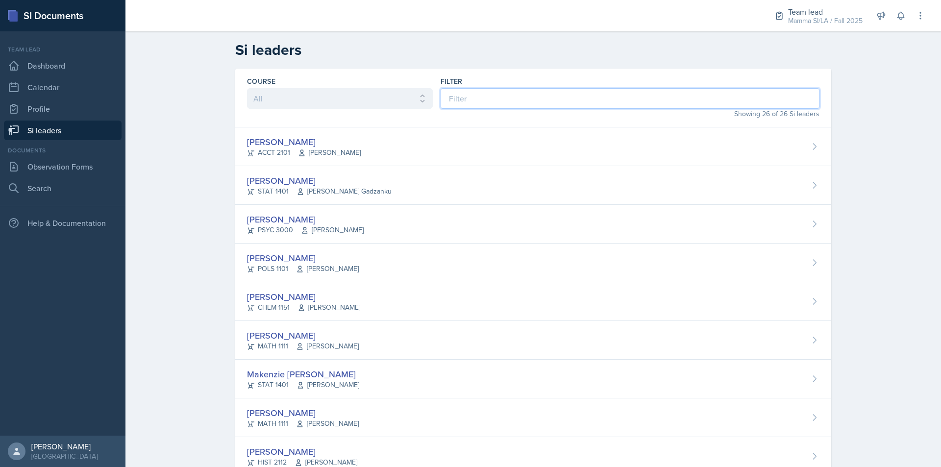
click at [509, 103] on input at bounding box center [630, 98] width 379 height 21
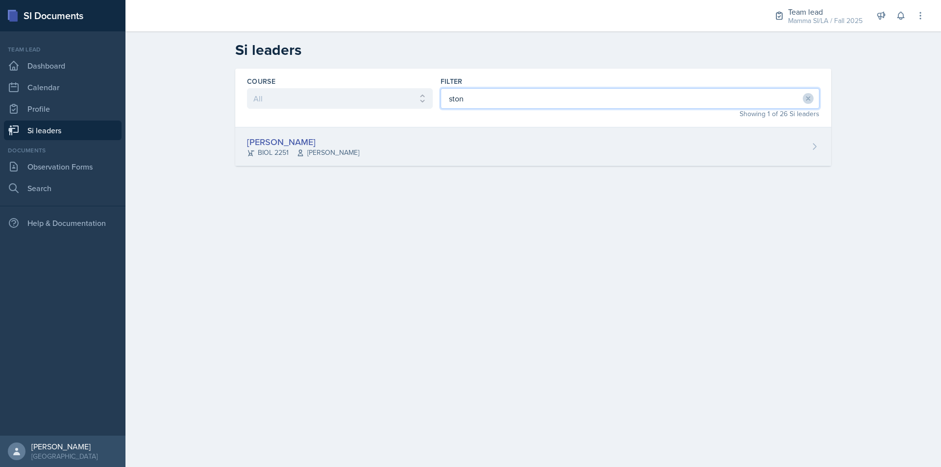
type input "ston"
click at [515, 143] on div "Stone Zhang BIOL 2251 Traci McGee" at bounding box center [533, 146] width 596 height 39
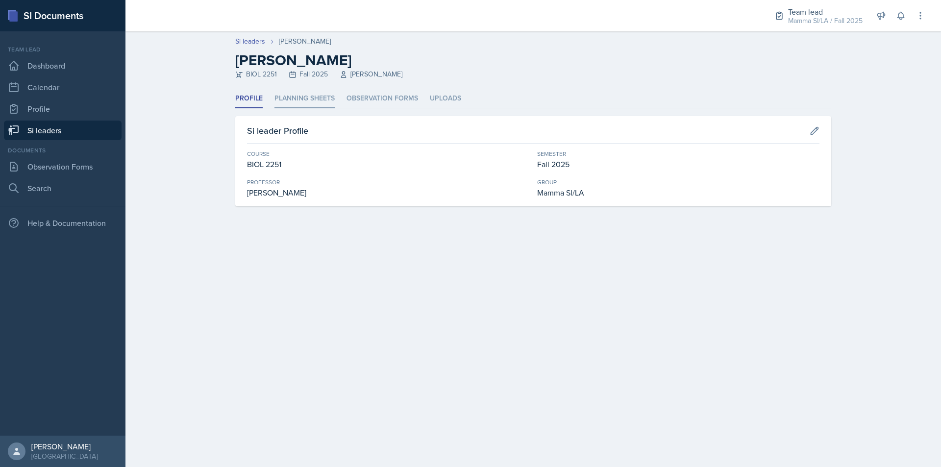
click at [324, 97] on li "Planning Sheets" at bounding box center [305, 98] width 60 height 19
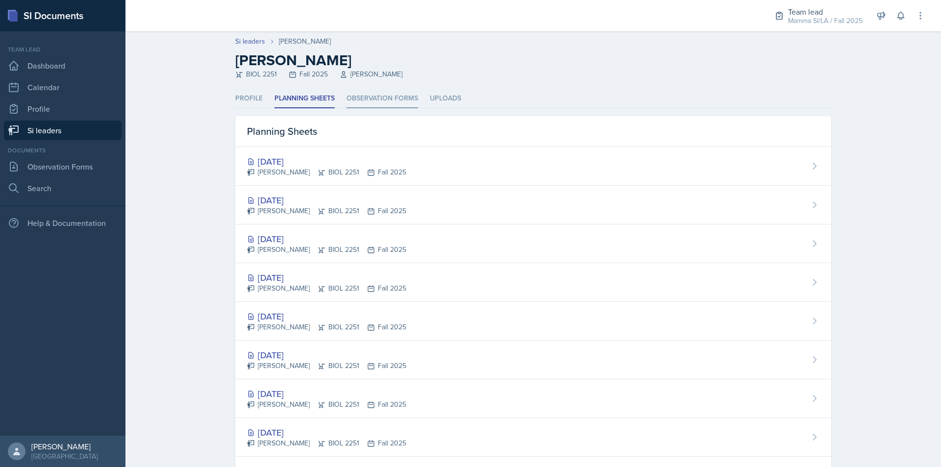
click at [390, 97] on li "Observation Forms" at bounding box center [383, 98] width 72 height 19
